Goal: Task Accomplishment & Management: Use online tool/utility

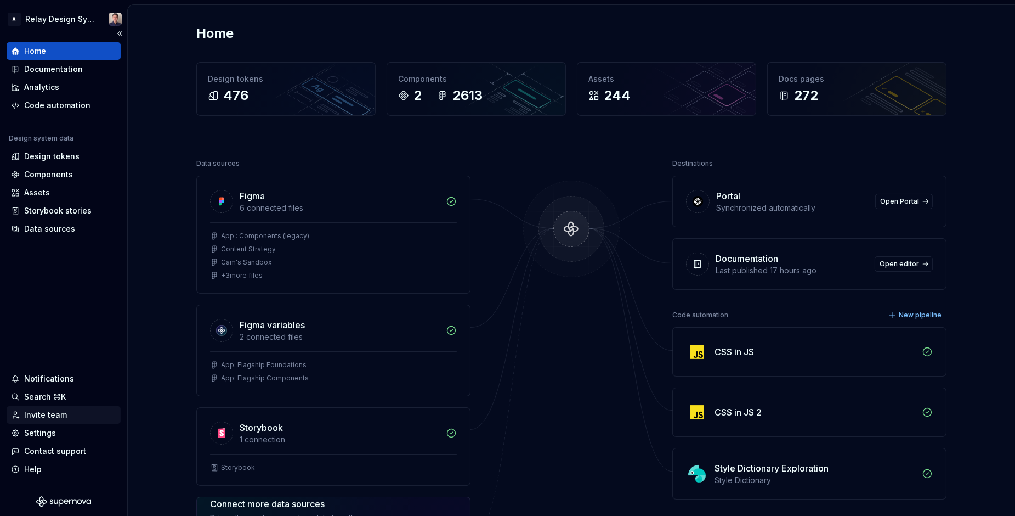
click at [46, 416] on div "Invite team" at bounding box center [45, 414] width 43 height 11
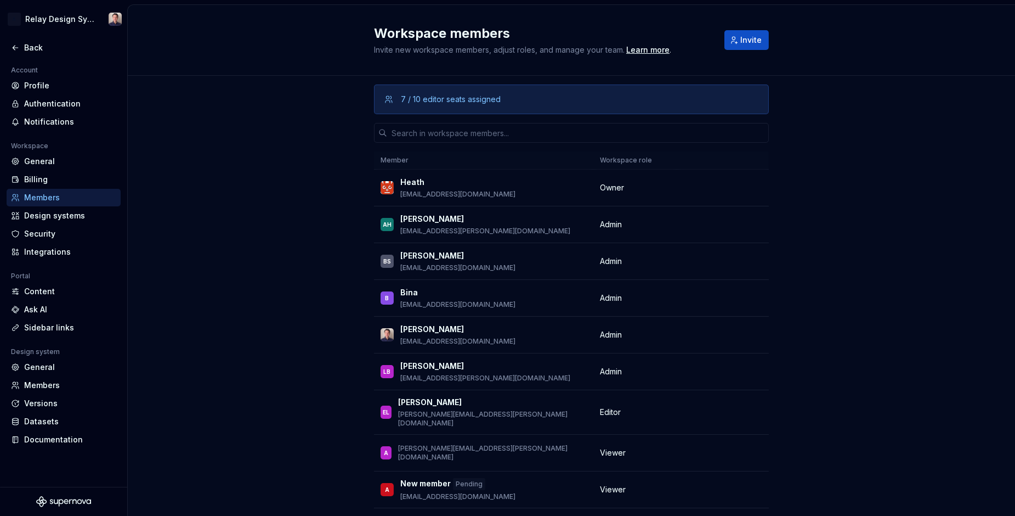
scroll to position [70, 0]
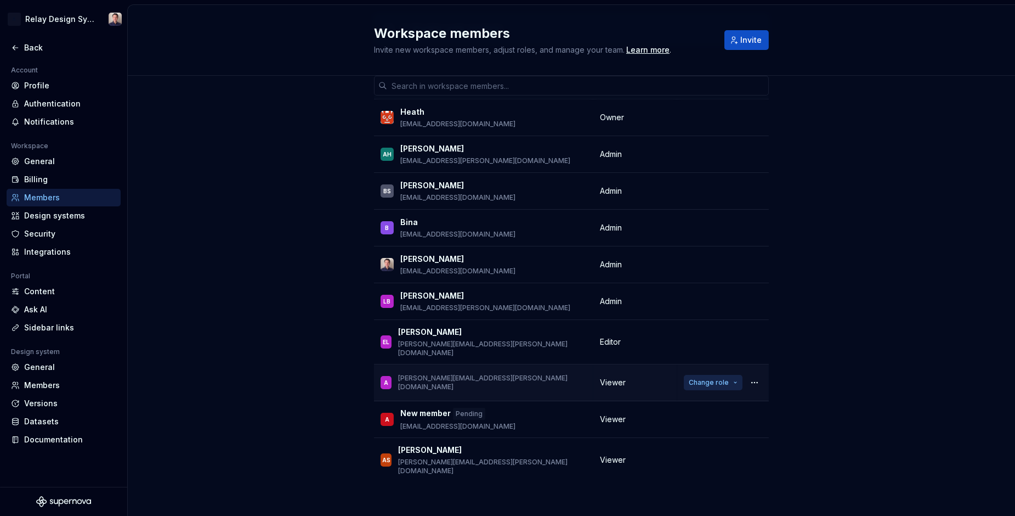
click at [708, 378] on span "Change role" at bounding box center [709, 382] width 40 height 9
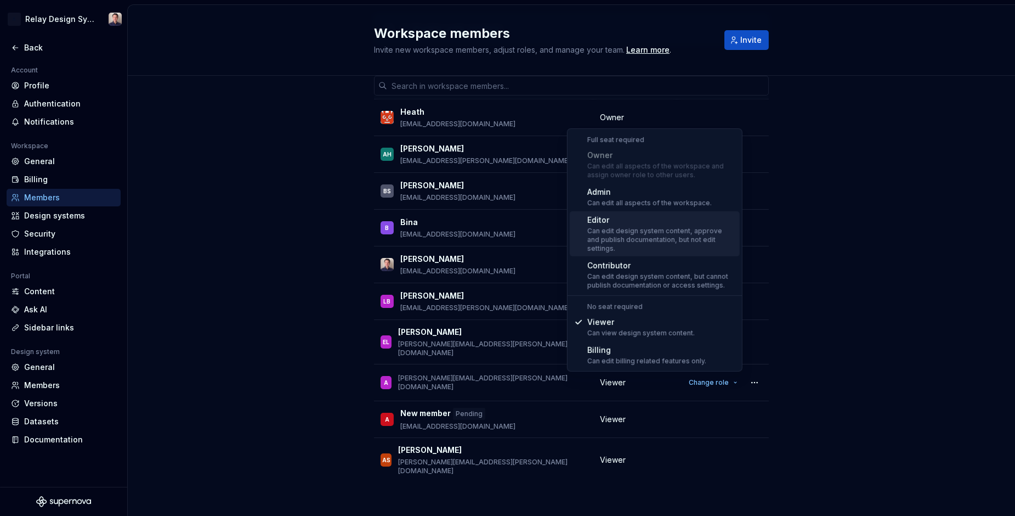
click at [617, 217] on div "Editor" at bounding box center [661, 219] width 148 height 11
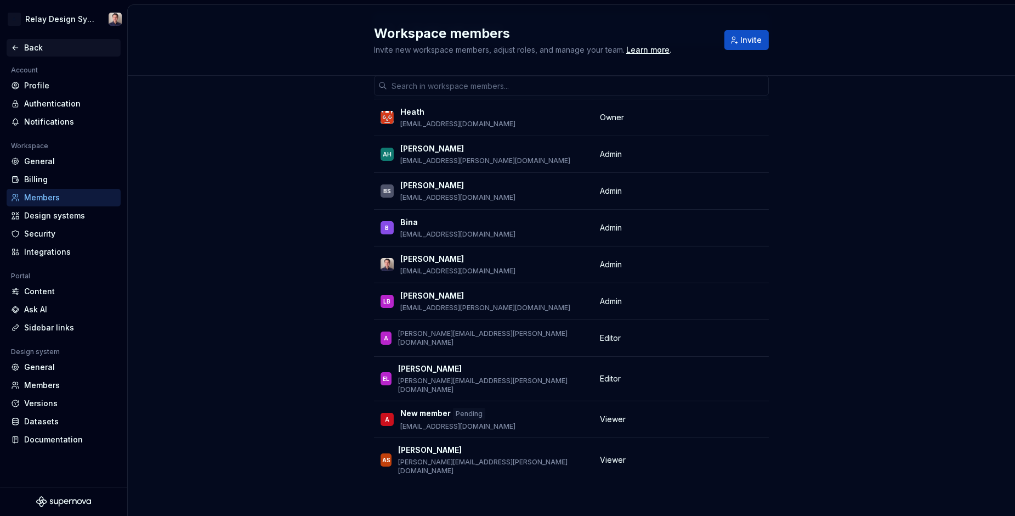
click at [18, 48] on icon at bounding box center [15, 47] width 9 height 9
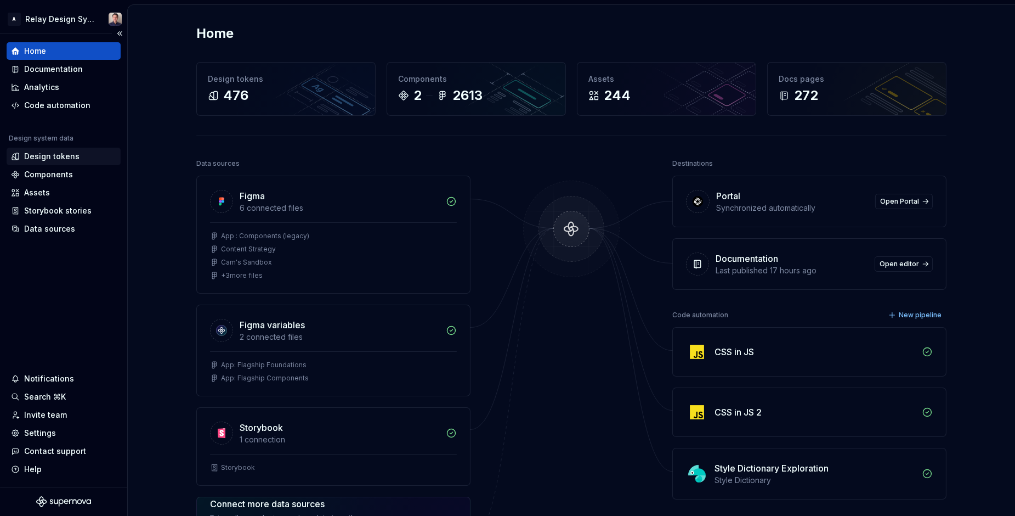
click at [74, 152] on div "Design tokens" at bounding box center [51, 156] width 55 height 11
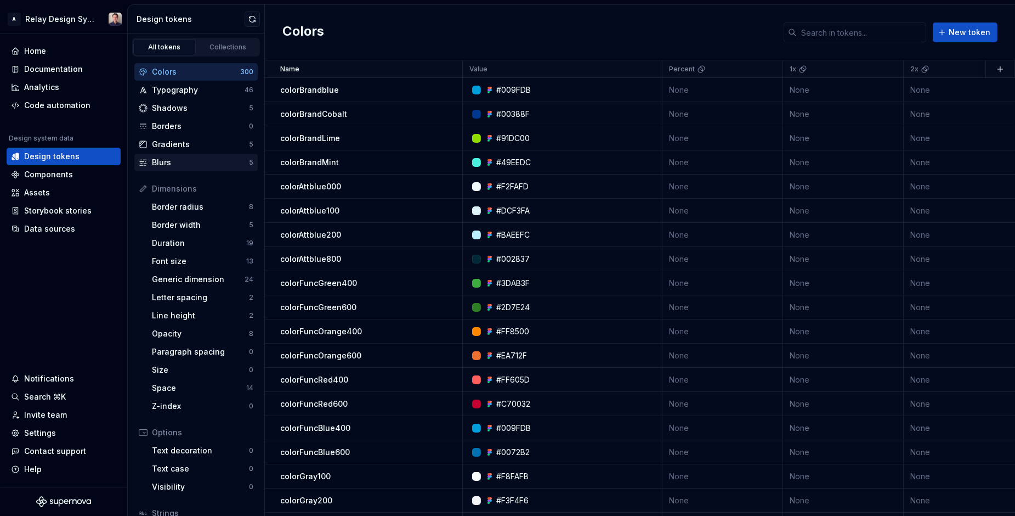
click at [166, 162] on div "Blurs" at bounding box center [200, 162] width 97 height 11
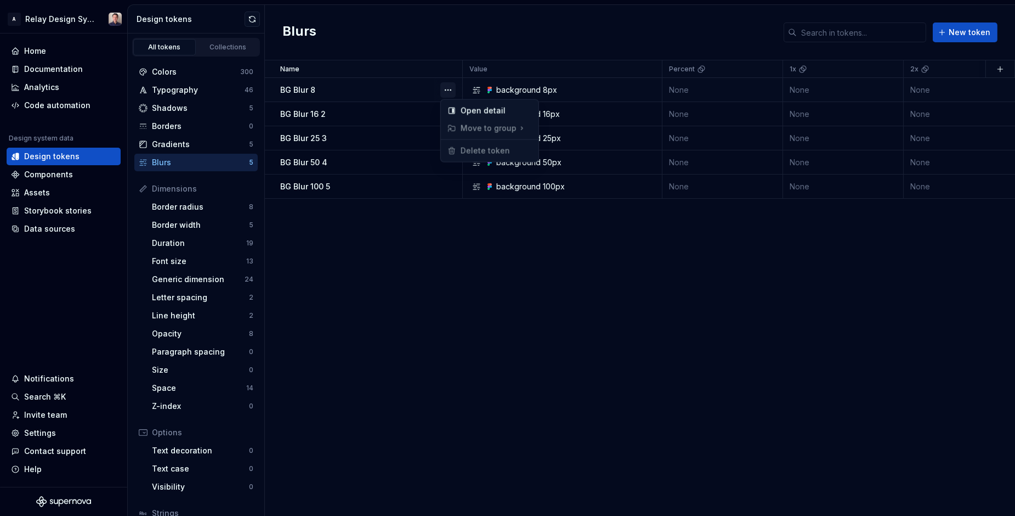
click at [444, 89] on button "button" at bounding box center [447, 89] width 15 height 15
click at [63, 107] on html "A Relay Design System Home Documentation Analytics Code automation Design syste…" at bounding box center [507, 258] width 1015 height 516
click at [63, 107] on div "Code automation" at bounding box center [57, 105] width 66 height 11
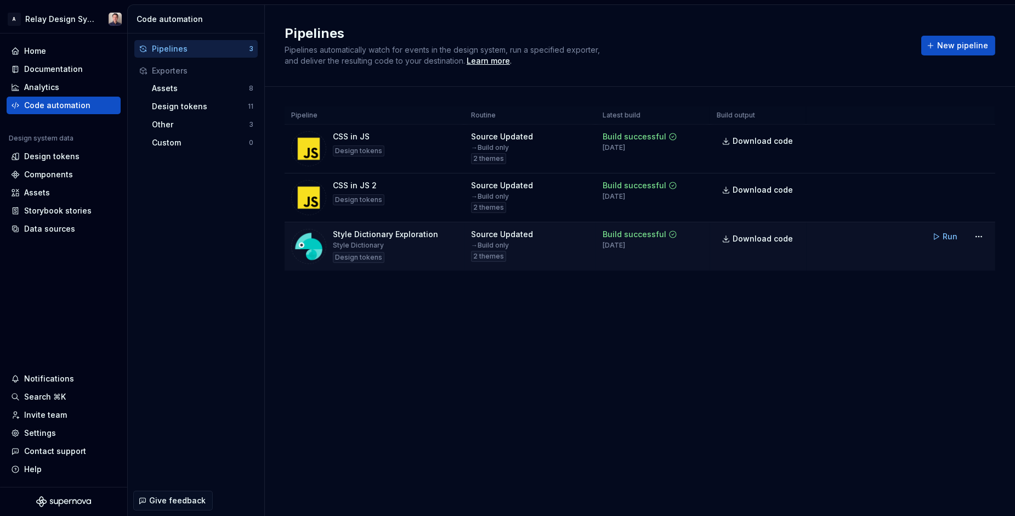
click at [436, 234] on div "Style Dictionary Exploration Style Dictionary Design tokens" at bounding box center [374, 246] width 167 height 35
click at [955, 237] on span "Run" at bounding box center [950, 236] width 15 height 11
click at [568, 255] on div "Source Updated → Build only 2 themes" at bounding box center [530, 245] width 118 height 33
click at [947, 235] on span "Run" at bounding box center [950, 236] width 15 height 11
click at [879, 241] on td "Run" at bounding box center [901, 236] width 189 height 29
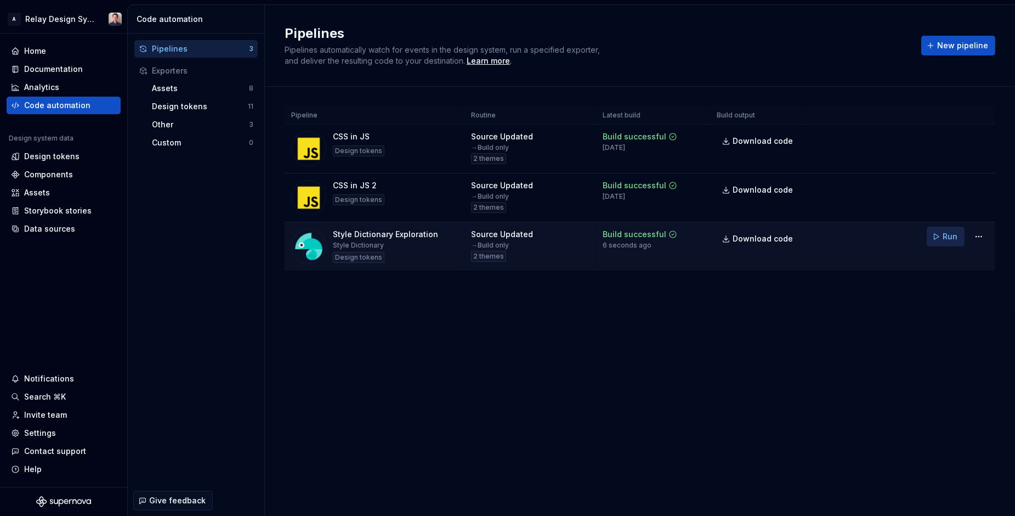
click at [947, 234] on span "Run" at bounding box center [950, 236] width 15 height 11
click at [880, 237] on td "Run" at bounding box center [901, 236] width 189 height 29
click at [417, 245] on div "Style Dictionary Exploration Style Dictionary Design tokens" at bounding box center [385, 246] width 105 height 35
